Goal: Task Accomplishment & Management: Manage account settings

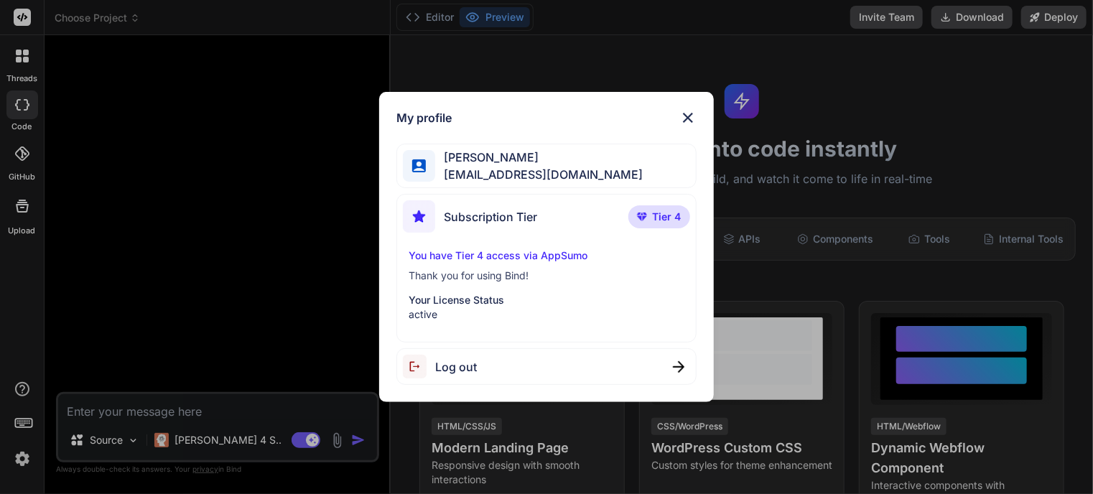
click at [688, 114] on img at bounding box center [687, 117] width 17 height 17
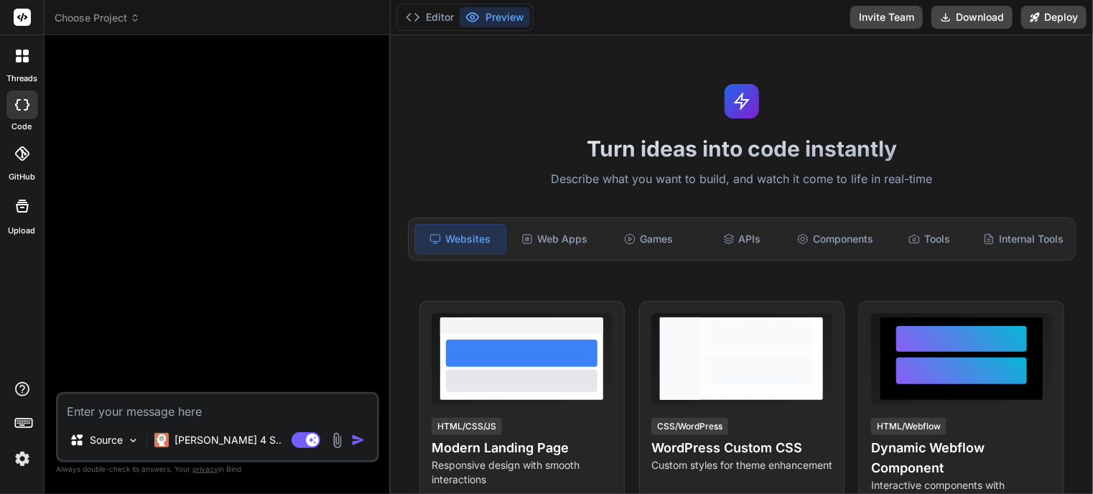
click at [23, 462] on img at bounding box center [22, 459] width 24 height 24
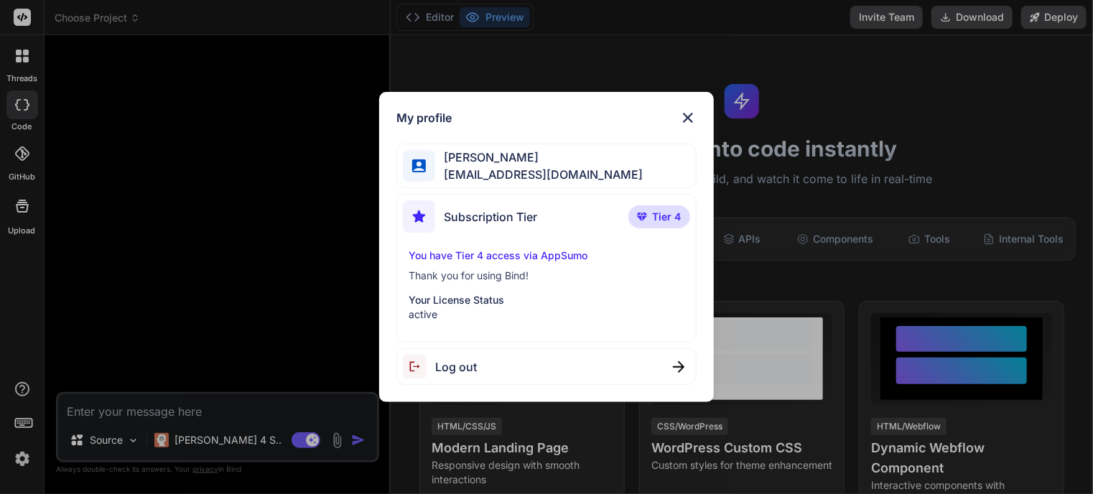
click at [688, 115] on img at bounding box center [687, 117] width 17 height 17
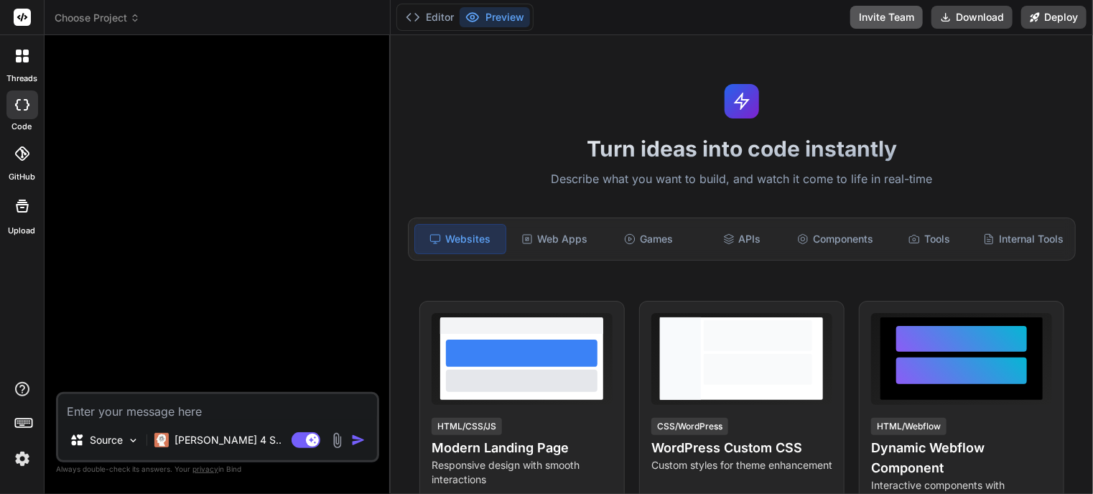
click at [871, 18] on button "Invite Team" at bounding box center [886, 17] width 73 height 23
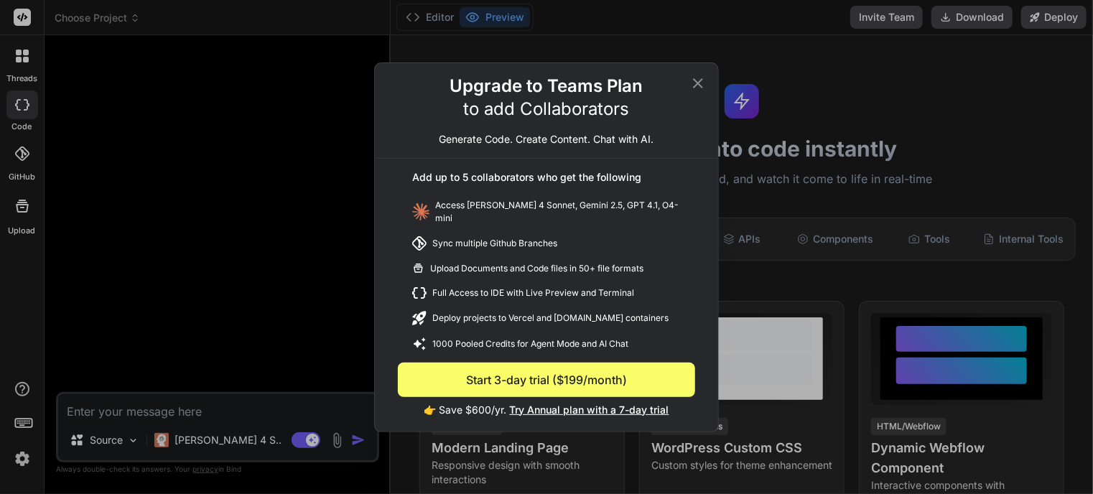
drag, startPoint x: 695, startPoint y: 85, endPoint x: 500, endPoint y: 118, distance: 198.0
click at [695, 85] on icon at bounding box center [697, 83] width 17 height 17
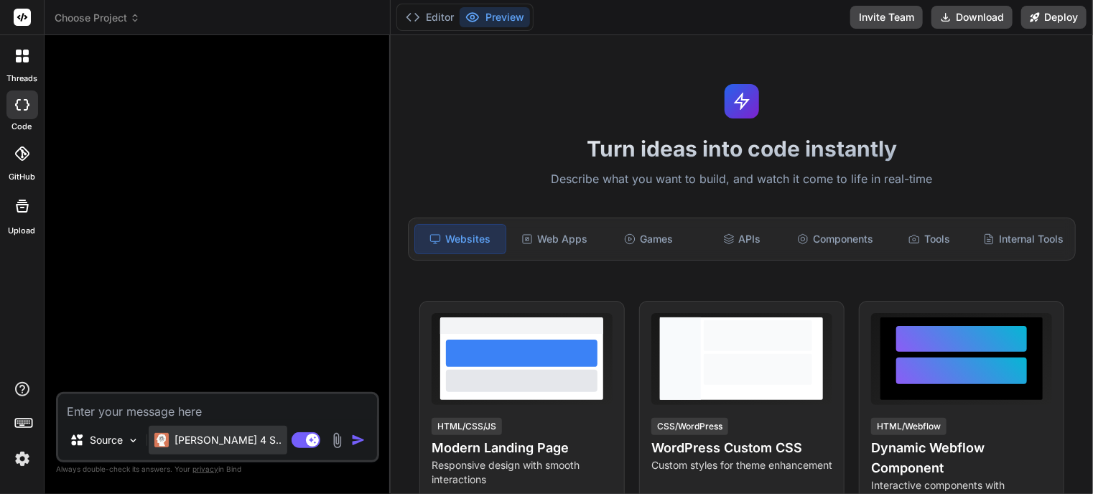
click at [194, 436] on p "[PERSON_NAME] 4 S.." at bounding box center [227, 440] width 107 height 14
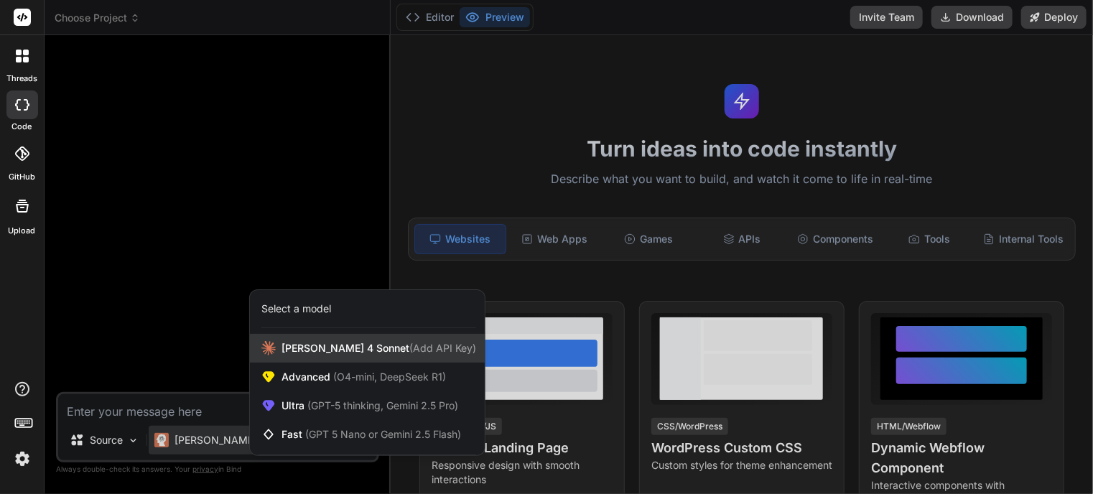
click at [333, 352] on span "[PERSON_NAME] 4 Sonnet (Add API Key)" at bounding box center [378, 348] width 195 height 14
type textarea "x"
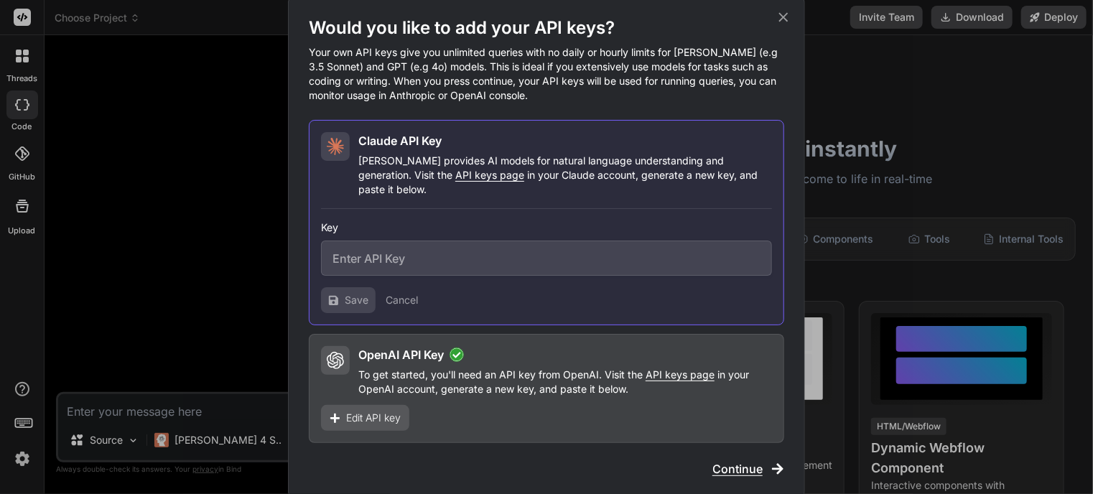
click at [388, 249] on input "text" at bounding box center [546, 257] width 451 height 35
paste input "Estimated less than 20 cube including - queen bed base/mattress - washer (no dr…"
type input "Estimated less than 20 cube including - queen bed base/mattress - washer (no dr…"
click at [396, 249] on input "text" at bounding box center [546, 257] width 451 height 35
paste input "sk-ant-api03-2BX0TOL_WWOqr2vtC3aC5epqoiCdFVE1fEdCN_7h1RqgpljRWDgyl0KnztsQnDLFUd…"
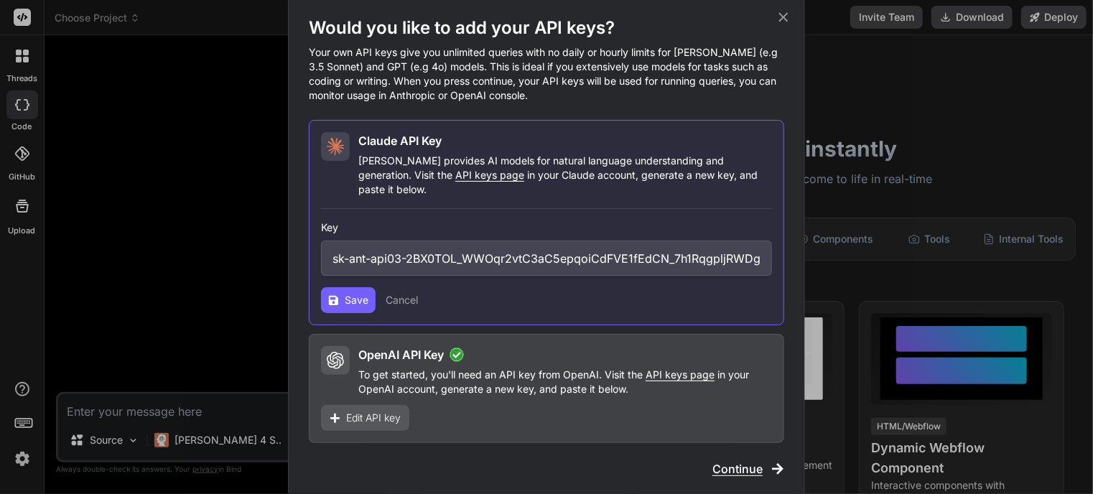
scroll to position [0, 307]
type input "sk-ant-api03-2BX0TOL_WWOqr2vtC3aC5epqoiCdFVE1fEdCN_7h1RqgpljRWDgyl0KnztsQnDLFUd…"
click at [345, 299] on span "Save" at bounding box center [357, 300] width 24 height 14
type textarea "x"
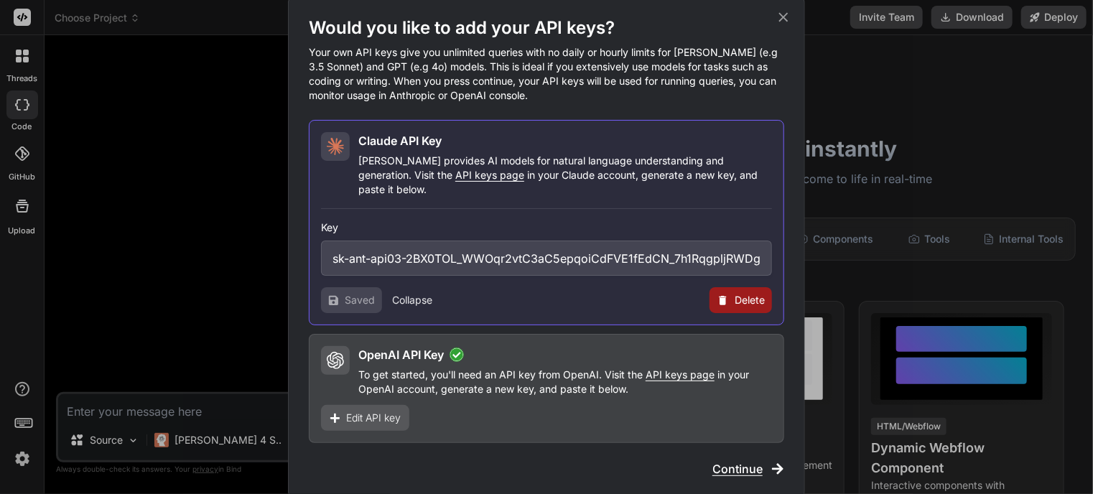
click at [391, 411] on span "Edit API key" at bounding box center [373, 418] width 55 height 14
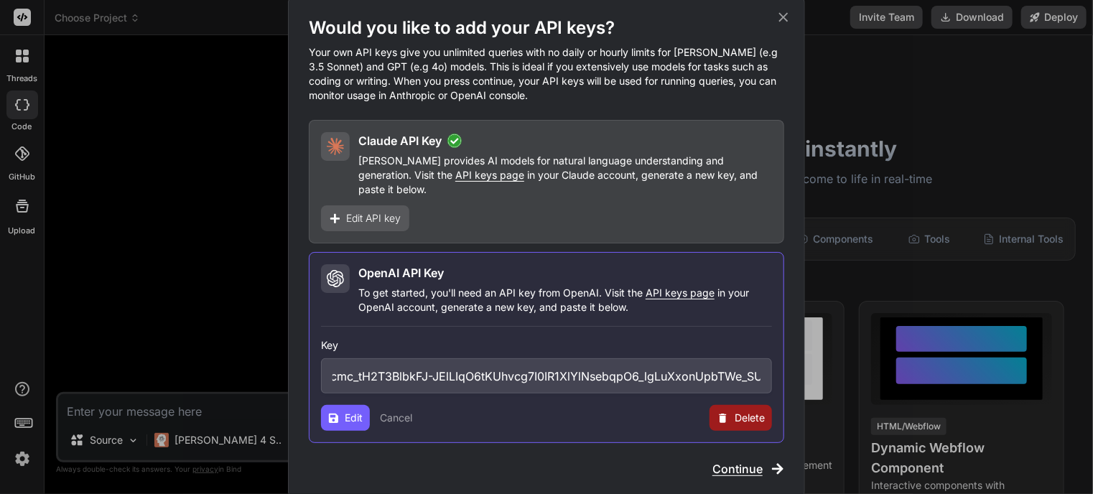
scroll to position [0, 416]
drag, startPoint x: 715, startPoint y: 373, endPoint x: 766, endPoint y: 364, distance: 51.8
click at [766, 364] on input "sk-proj-uA1yxCeiV6nC0iz2ZdO12BetpjOlqBvnavHnaiVMEjHopi5xImjcmc_tH2T3BlbkFJ-JElL…" at bounding box center [546, 375] width 451 height 35
click at [752, 370] on input "sk-proj-uA1yxCeiV6nC0iz2ZdO12BetpjOlqBvnavHnaiVMEjHopi5xImjcmc_tH2T3BlbkFJ-JElL…" at bounding box center [546, 375] width 451 height 35
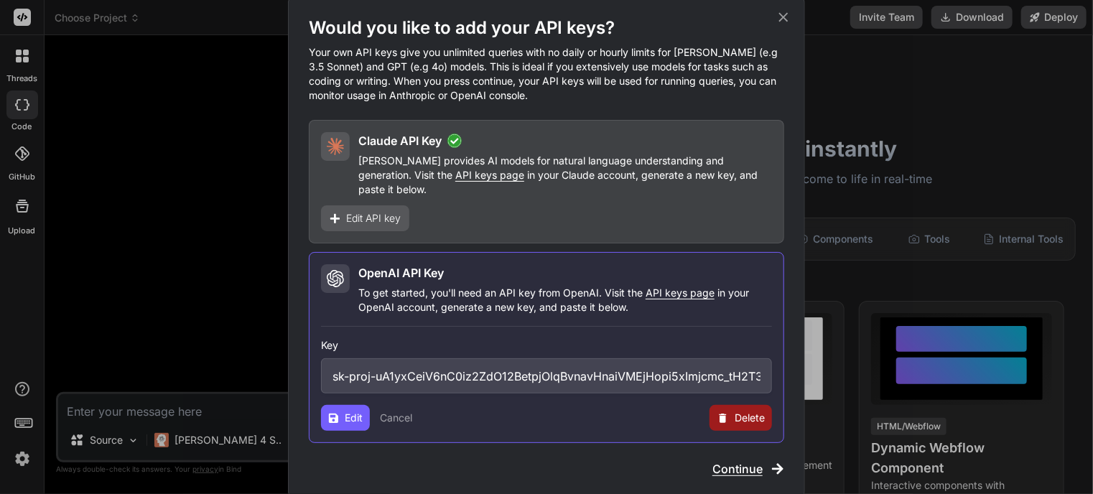
click at [439, 362] on input "sk-proj-uA1yxCeiV6nC0iz2ZdO12BetpjOlqBvnavHnaiVMEjHopi5xImjcmc_tH2T3BlbkFJ-JElL…" at bounding box center [546, 375] width 451 height 35
paste input "YDFT0XB-PdkLkf7vIhhqSd89x0K80RRxb-F2altLUkIfK_DJPF--SIRhwrGZyHf2SwvDCuShrCT3Blb…"
type input "sk-proj-YDFT0XB-PdkLkf7vIhhqSd89x0K80RRxb-F2altLUkIfK_DJPF--SIRhwrGZyHf2SwvDCuS…"
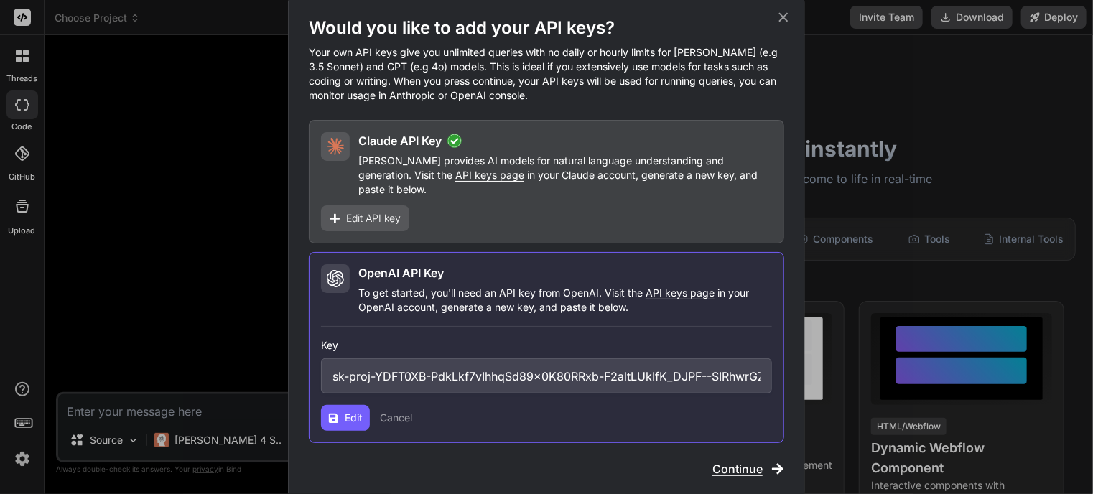
click at [355, 416] on span "Edit" at bounding box center [354, 418] width 18 height 14
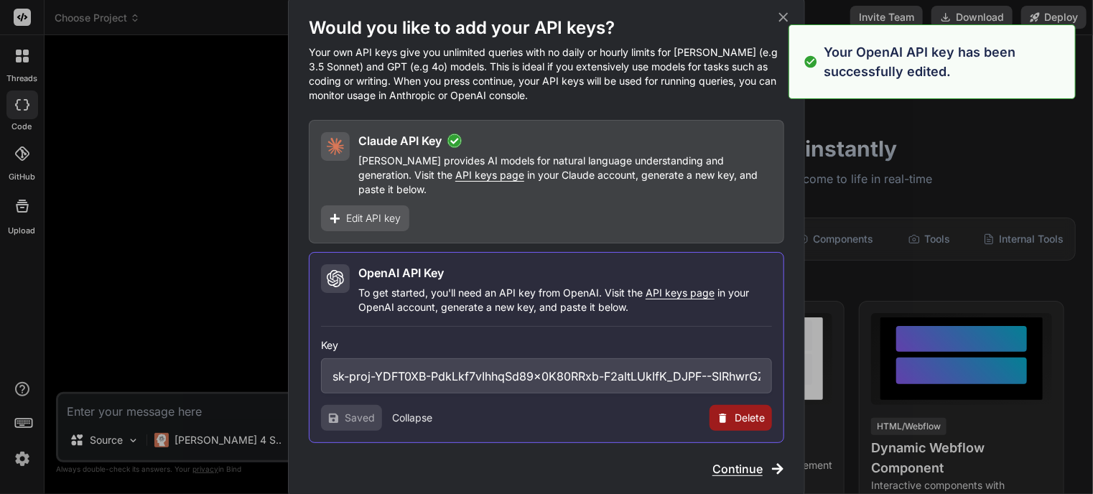
type textarea "x"
